Goal: Transaction & Acquisition: Purchase product/service

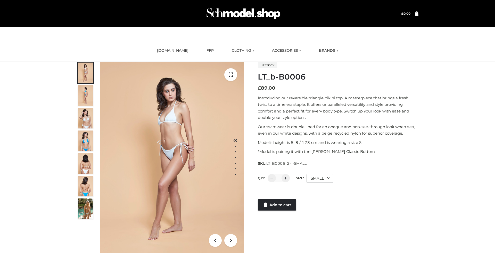
click at [277, 205] on link "Add to cart" at bounding box center [277, 205] width 38 height 11
